Goal: Navigation & Orientation: Find specific page/section

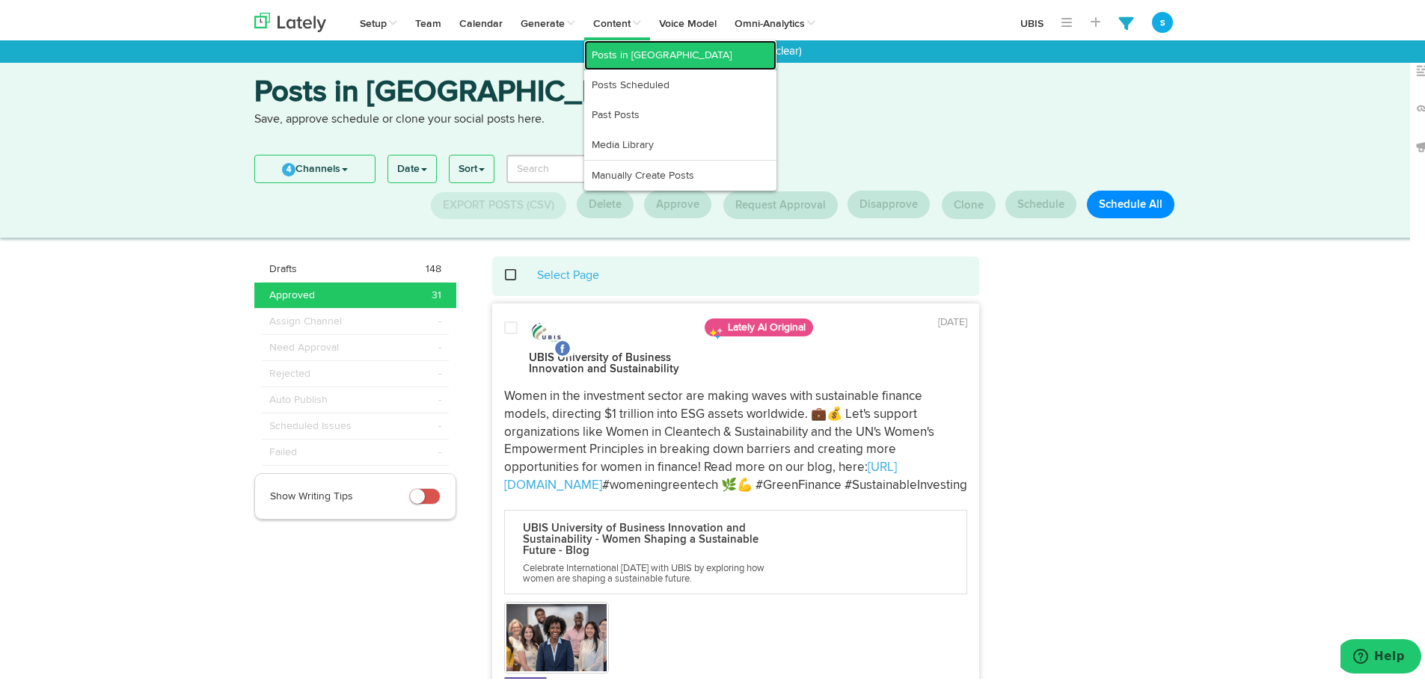
click at [610, 53] on link "Posts in [GEOGRAPHIC_DATA]" at bounding box center [680, 52] width 192 height 30
click at [611, 44] on link "Posts in [GEOGRAPHIC_DATA]" at bounding box center [680, 52] width 192 height 30
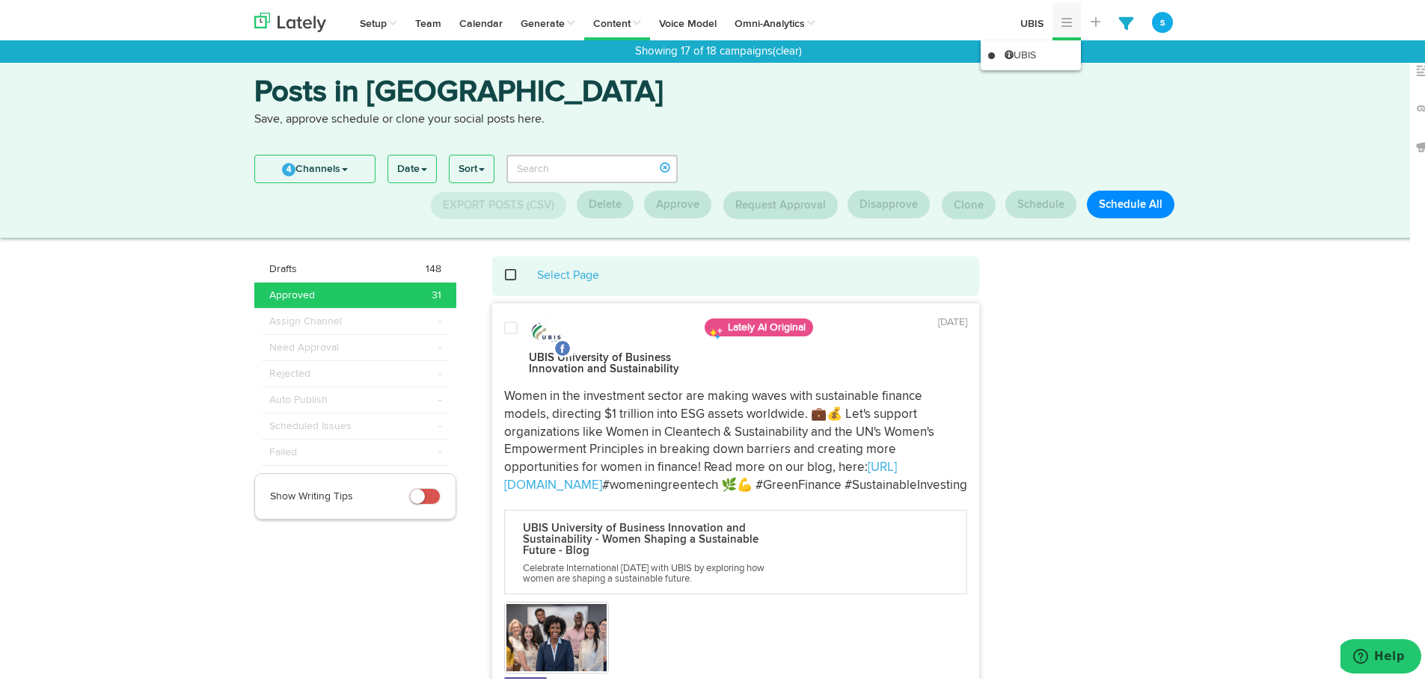
click at [1052, 18] on link at bounding box center [1066, 18] width 28 height 37
click at [1019, 49] on link "UBIS" at bounding box center [1030, 52] width 100 height 30
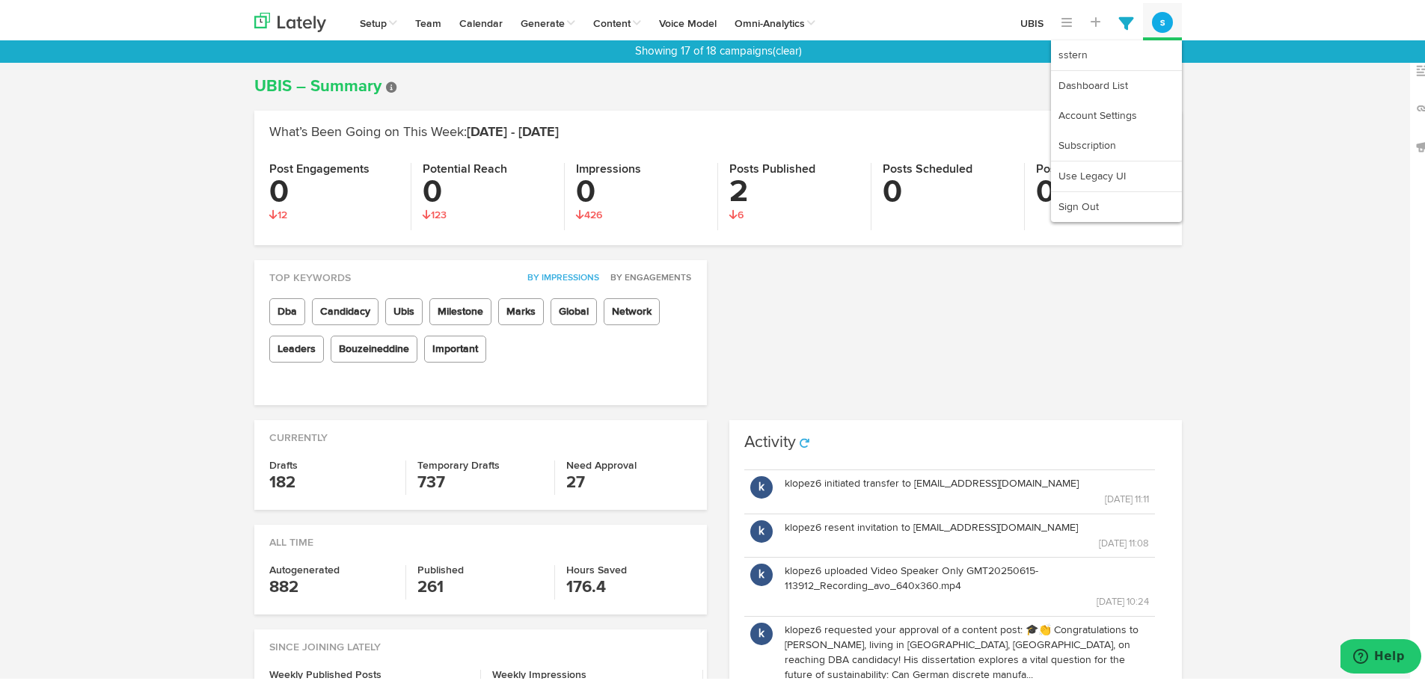
click at [1155, 18] on button "s" at bounding box center [1162, 19] width 21 height 21
click at [1102, 104] on link "Account Settings" at bounding box center [1116, 113] width 131 height 30
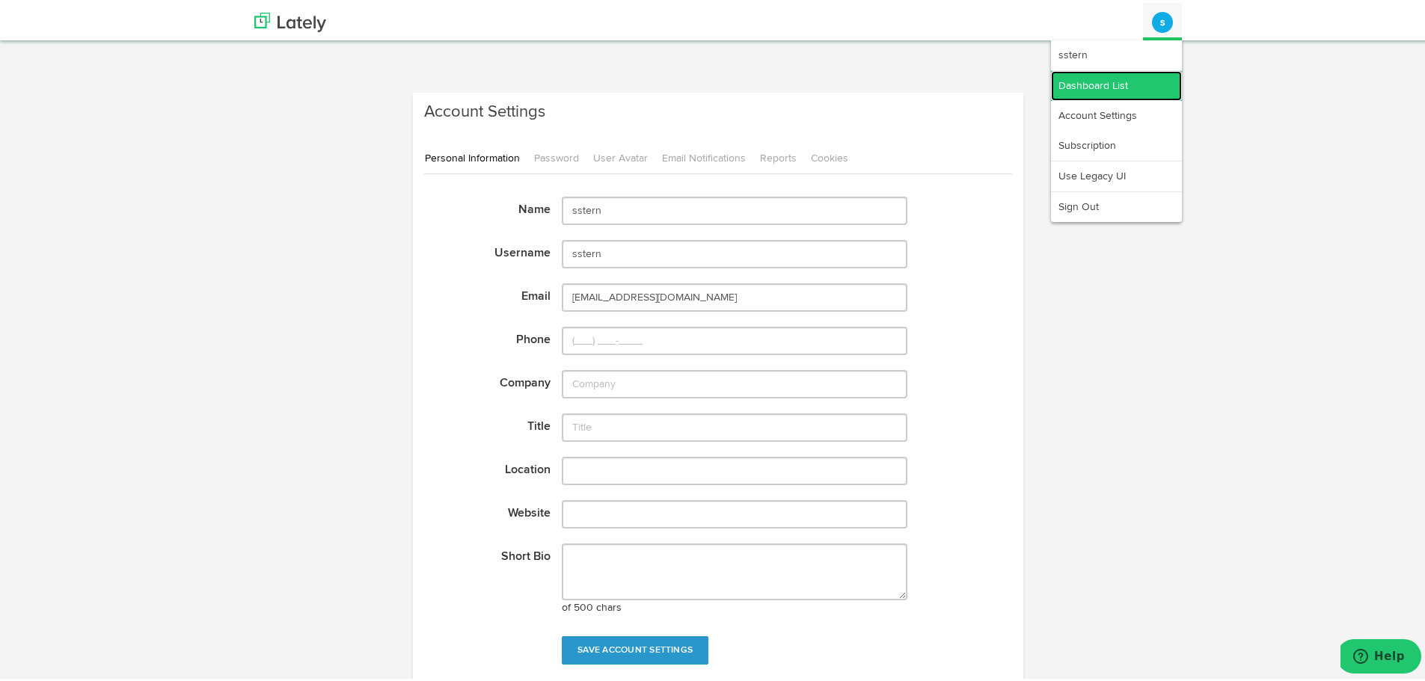
click at [1093, 85] on link "Dashboard List" at bounding box center [1116, 83] width 131 height 30
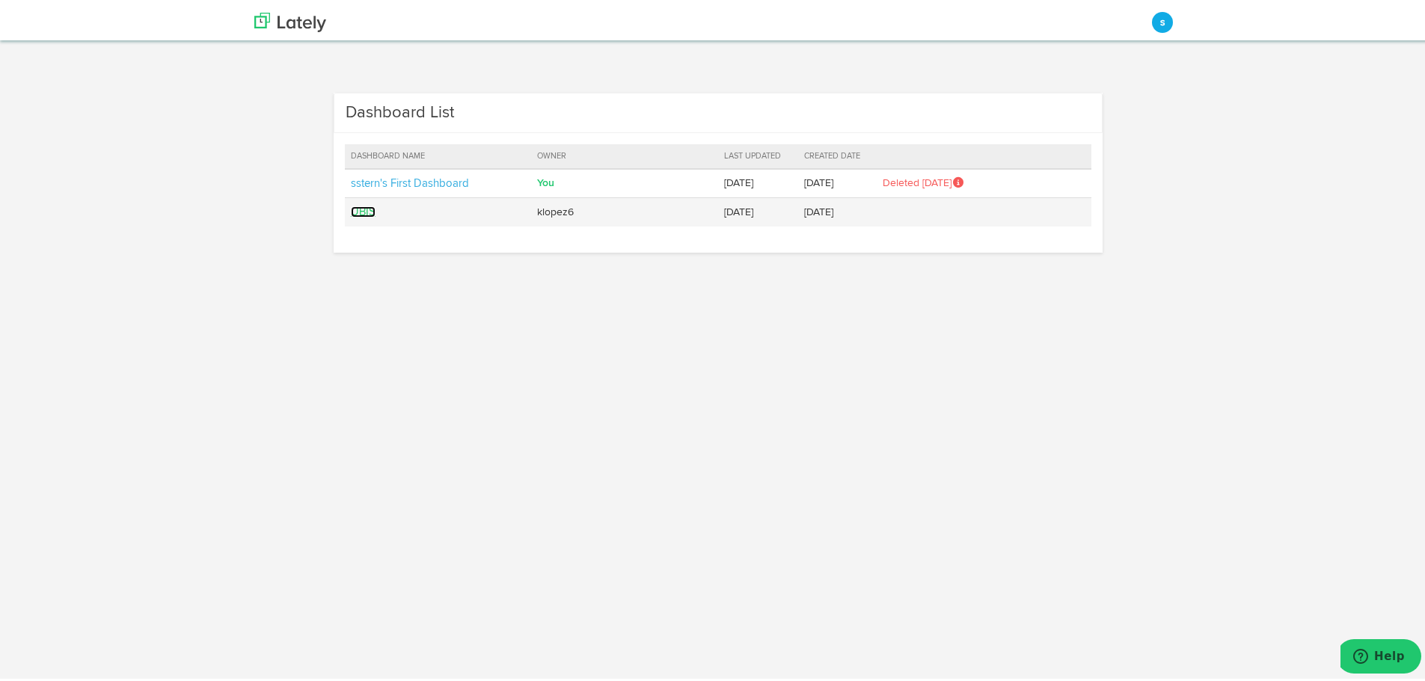
click at [355, 206] on link "UBIS" at bounding box center [363, 208] width 25 height 11
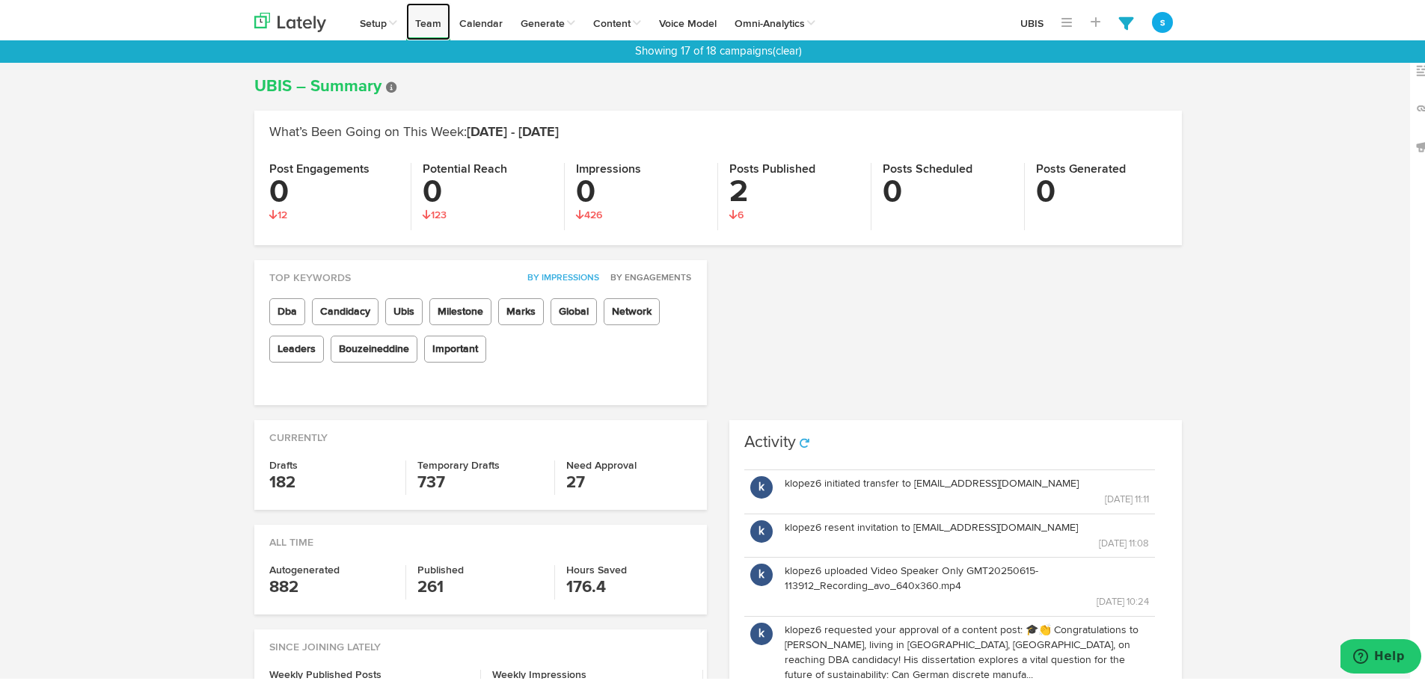
click at [426, 19] on link "Team" at bounding box center [428, 18] width 44 height 37
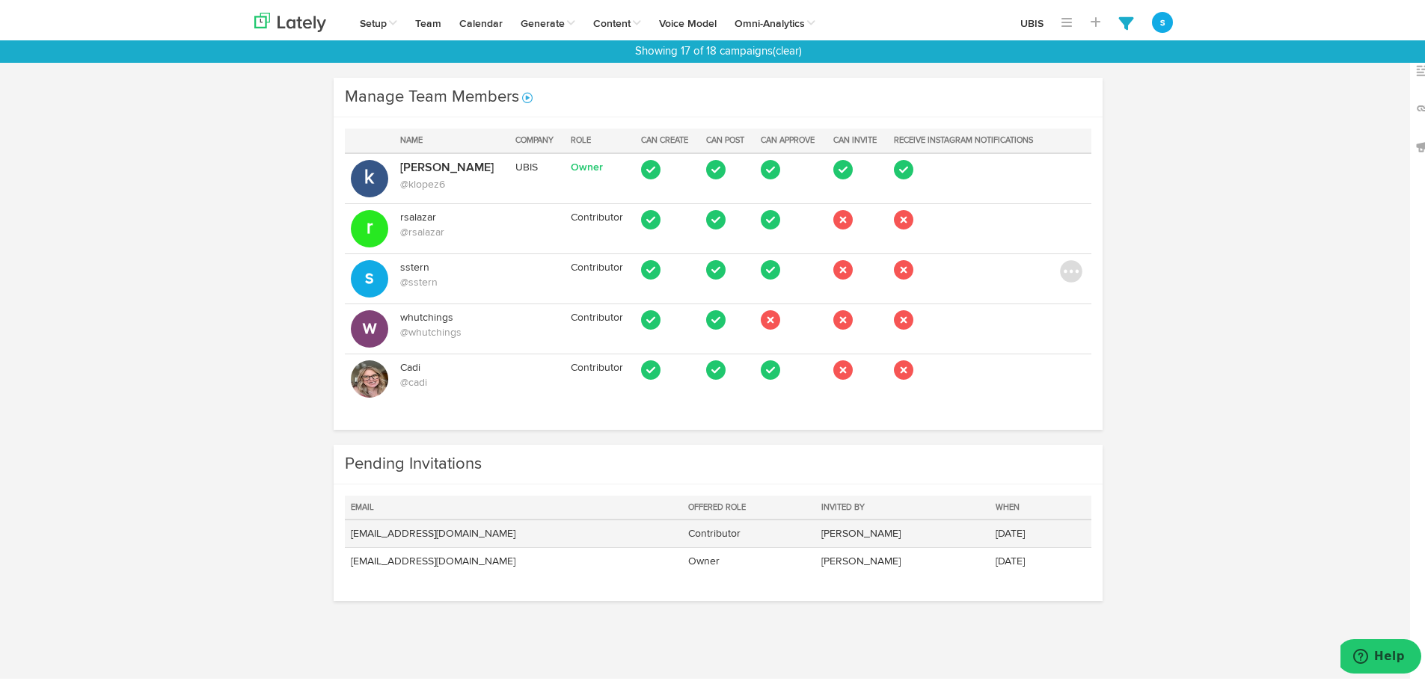
click at [1069, 532] on td at bounding box center [1080, 531] width 23 height 28
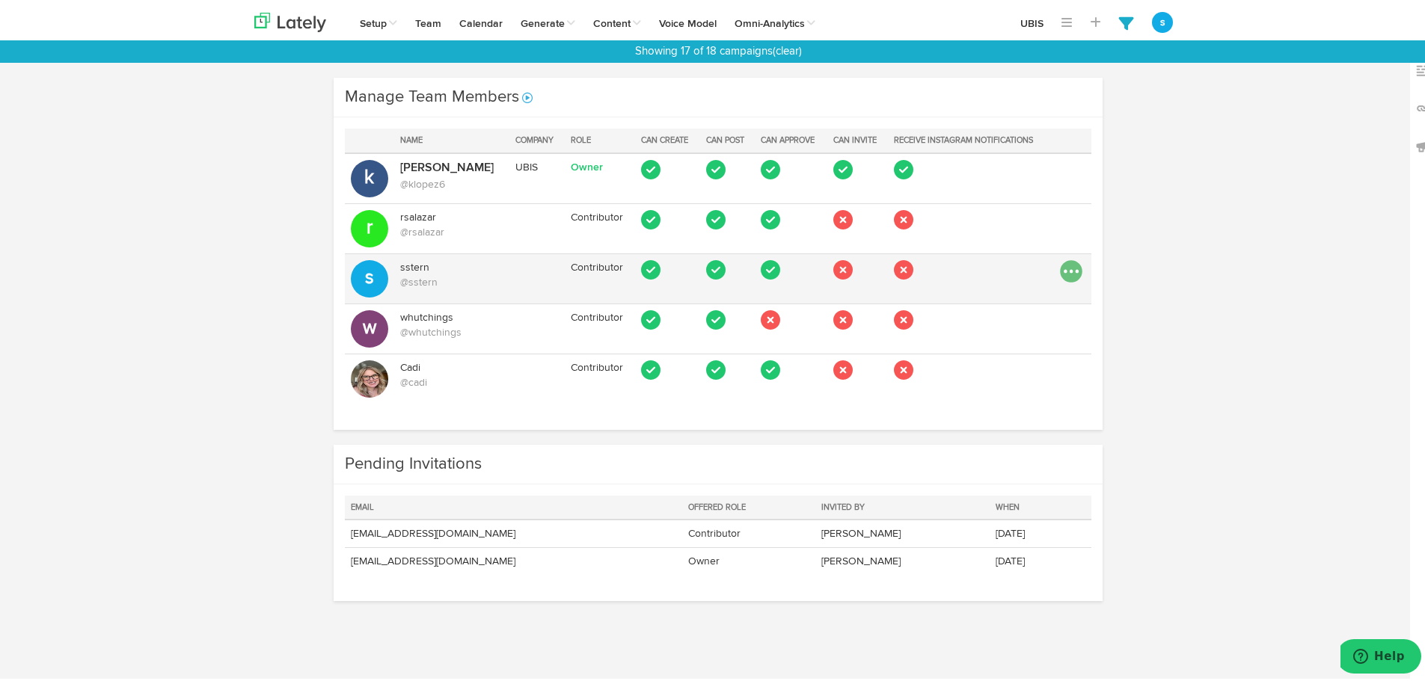
click at [1060, 260] on img at bounding box center [1071, 268] width 22 height 22
